Goal: Task Accomplishment & Management: Complete application form

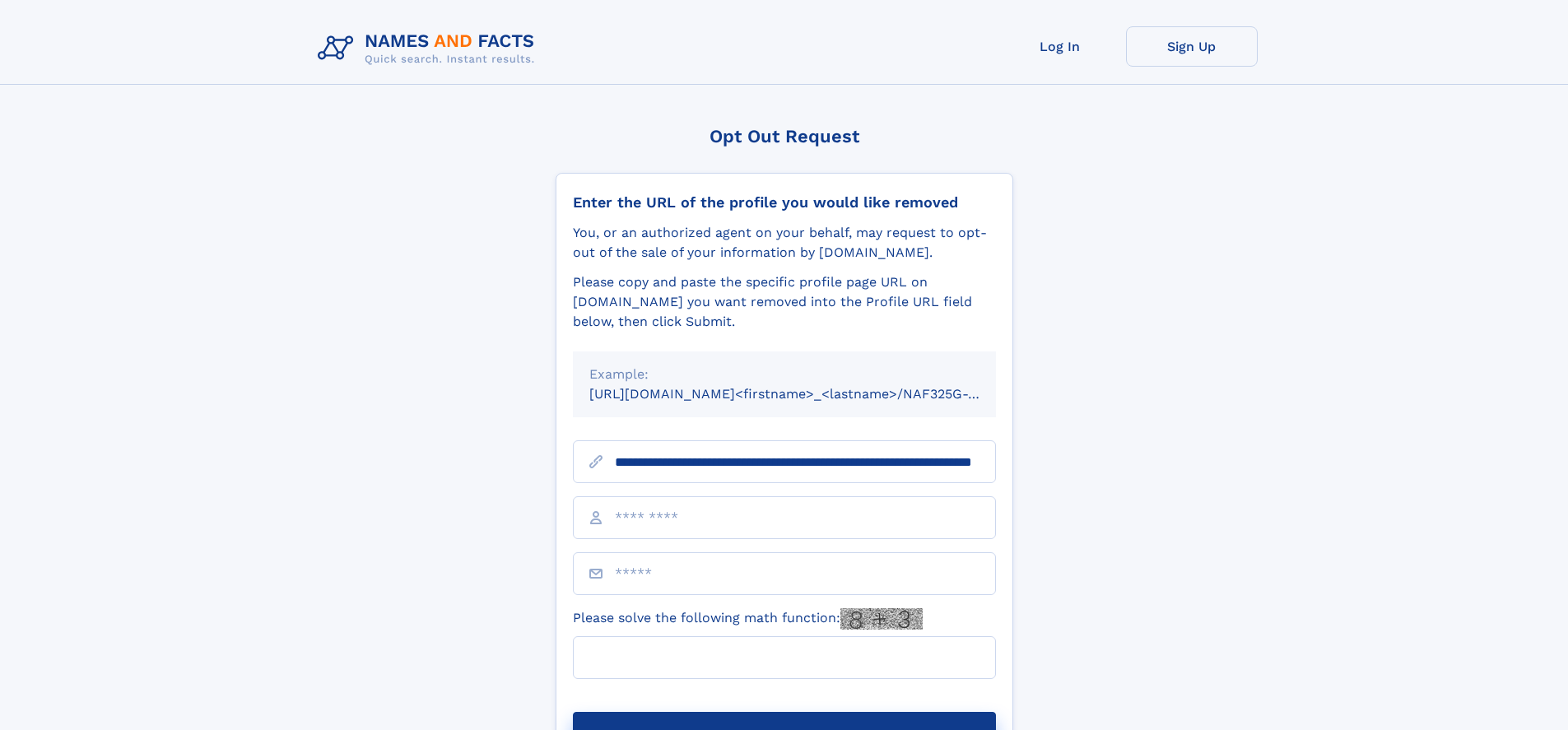
scroll to position [0, 159]
type input "**********"
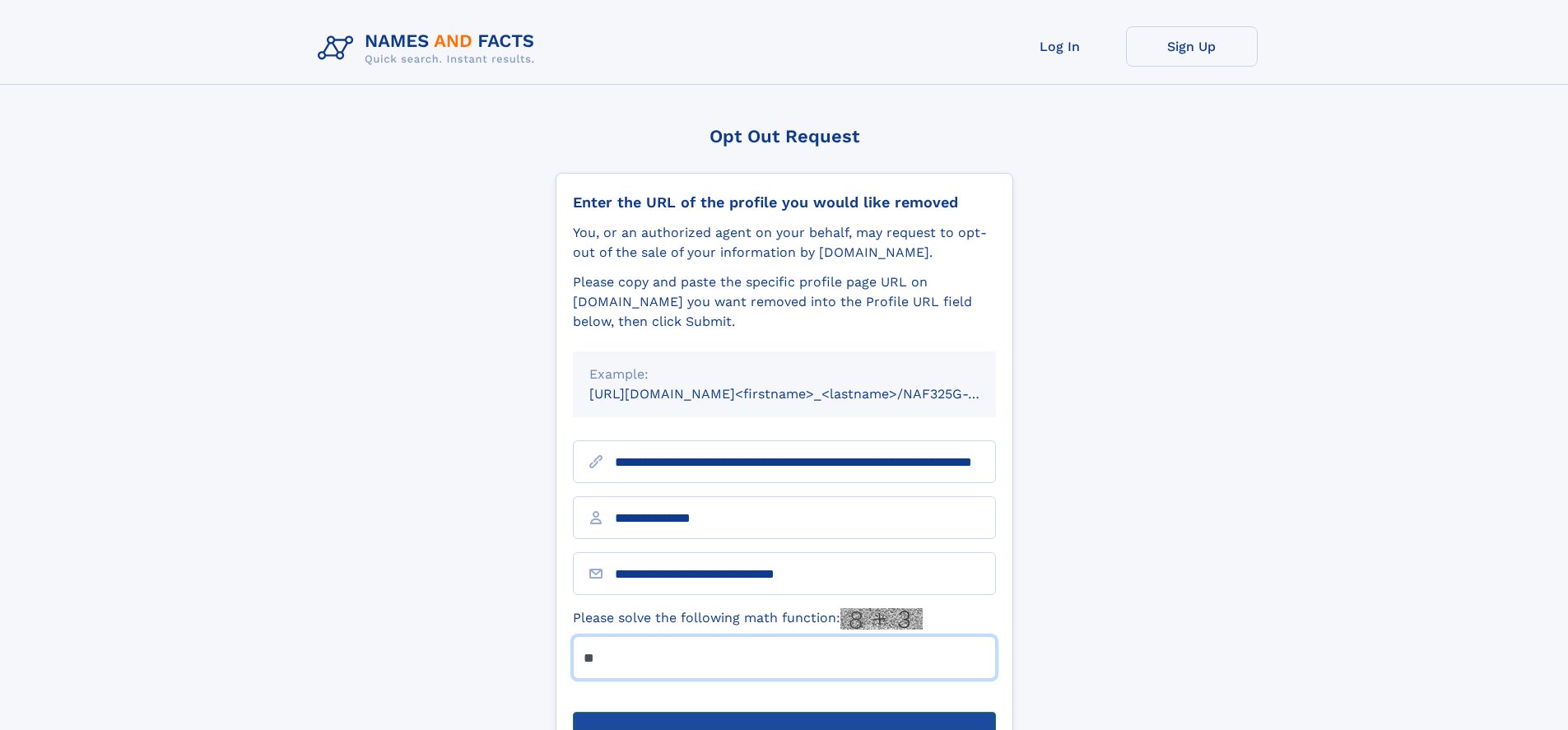
type input "**"
click at [783, 712] on button "Submit Opt Out Request" at bounding box center [784, 739] width 423 height 53
